Goal: Task Accomplishment & Management: Complete application form

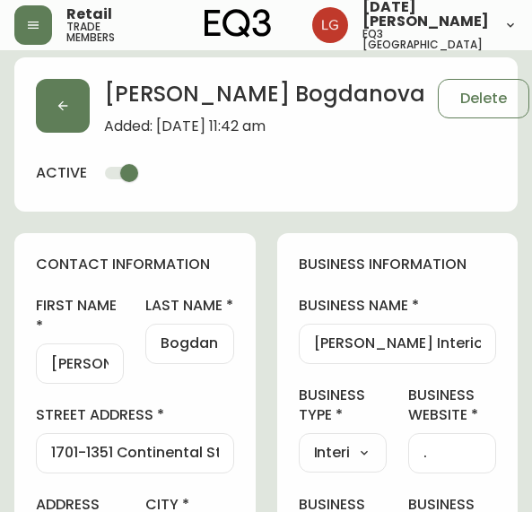
select select "BC"
select select "CA"
select select "CA_EN"
select select "Outreach from a Trade Rep"
select select "Interior Designer"
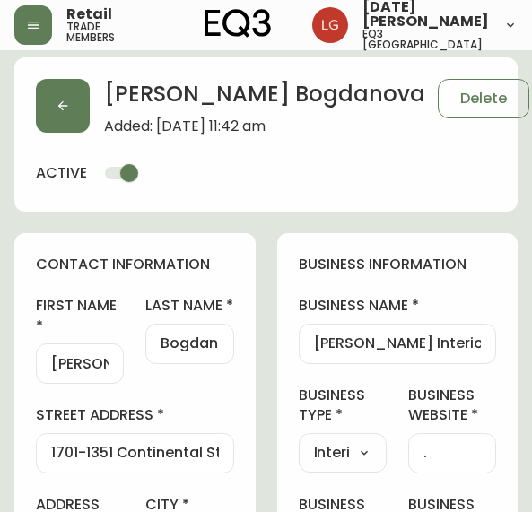
select select "cjw10z96p001r6gs00juufhhe"
select select "false"
click at [63, 112] on button "button" at bounding box center [63, 106] width 54 height 54
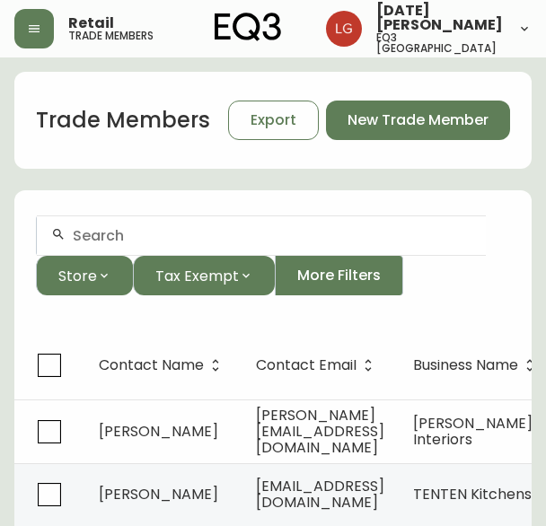
click at [124, 222] on div at bounding box center [261, 235] width 449 height 40
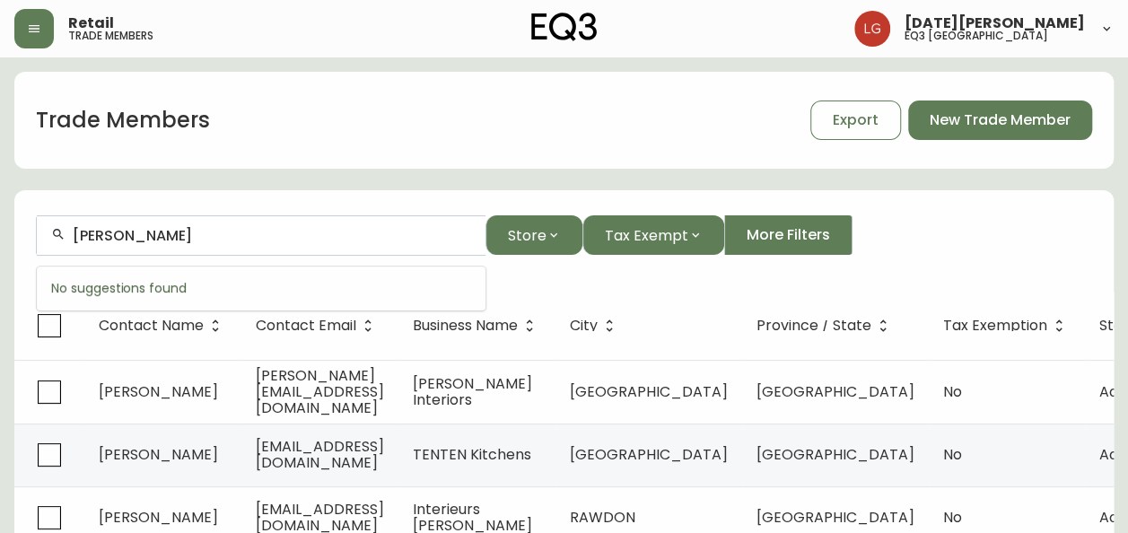
drag, startPoint x: 196, startPoint y: 236, endPoint x: -4, endPoint y: 223, distance: 199.7
click at [0, 223] on html "Retail trade members [DATE][PERSON_NAME] eq3 [GEOGRAPHIC_DATA] Trade Members Ex…" at bounding box center [564, 524] width 1128 height 1049
drag, startPoint x: 203, startPoint y: 233, endPoint x: -4, endPoint y: 248, distance: 206.9
click at [0, 248] on html "Retail trade members [DATE][PERSON_NAME] eq3 [GEOGRAPHIC_DATA] Trade Members Ex…" at bounding box center [564, 524] width 1128 height 1049
type input "[PERSON_NAME]"
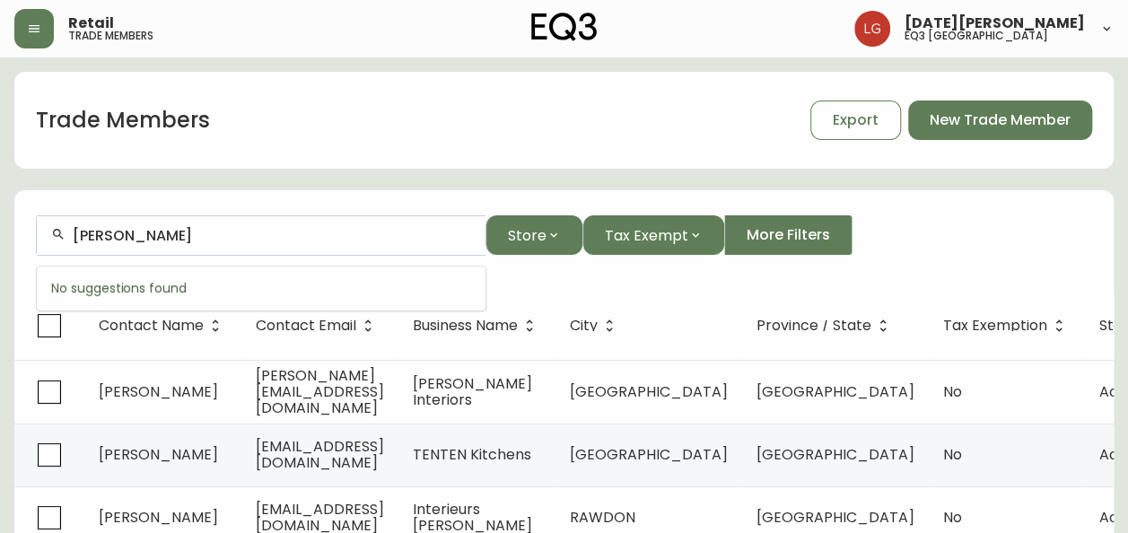
click at [309, 227] on input "[PERSON_NAME]" at bounding box center [272, 235] width 398 height 17
drag, startPoint x: 188, startPoint y: 240, endPoint x: 14, endPoint y: 232, distance: 174.3
click at [14, 232] on form "[PERSON_NAME] Store Tax Exempt More Filters" at bounding box center [563, 243] width 1099 height 98
